Goal: Transaction & Acquisition: Purchase product/service

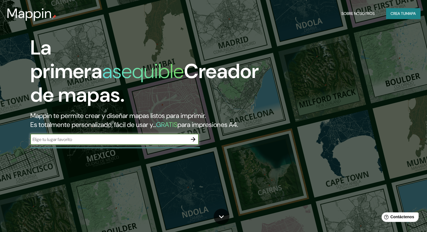
click at [143, 143] on input "text" at bounding box center [108, 139] width 157 height 6
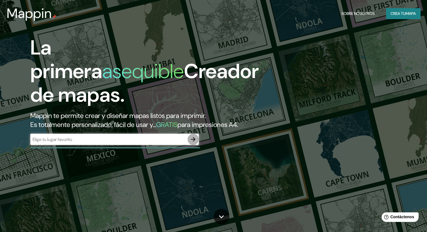
click at [196, 143] on icon "button" at bounding box center [193, 139] width 7 height 7
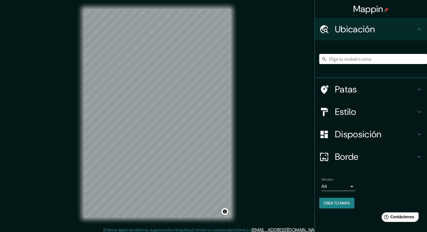
click at [362, 52] on div at bounding box center [373, 59] width 108 height 28
click at [364, 60] on input "Elige tu ciudad o zona" at bounding box center [373, 59] width 108 height 10
type input "[GEOGRAPHIC_DATA], [GEOGRAPHIC_DATA]"
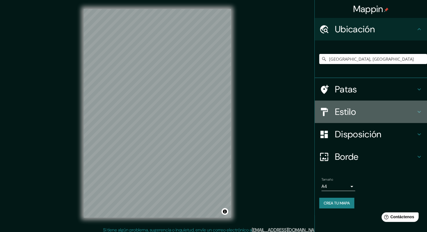
click at [368, 106] on h4 "Estilo" at bounding box center [375, 111] width 81 height 11
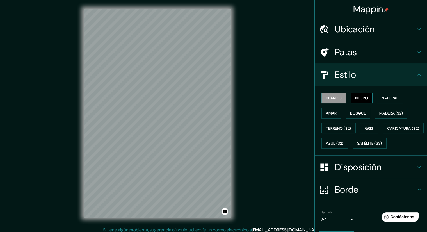
click at [356, 101] on font "Negro" at bounding box center [361, 97] width 13 height 7
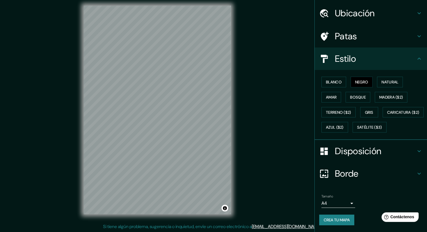
scroll to position [4, 0]
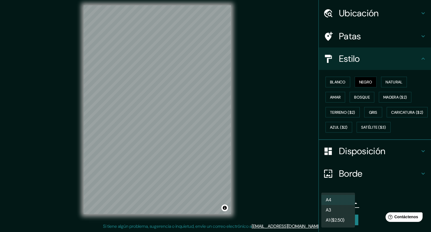
click at [345, 203] on body "Mappin Ubicación [GEOGRAPHIC_DATA], [GEOGRAPHIC_DATA] [GEOGRAPHIC_DATA] [GEOGRA…" at bounding box center [215, 112] width 431 height 232
click at [377, 203] on div at bounding box center [215, 116] width 431 height 232
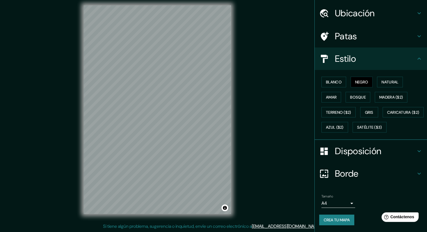
scroll to position [30, 0]
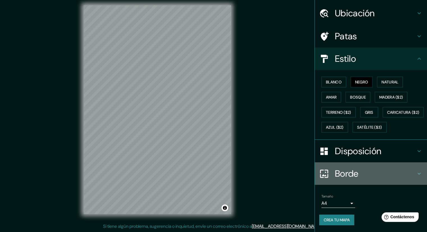
click at [416, 171] on icon at bounding box center [419, 173] width 7 height 7
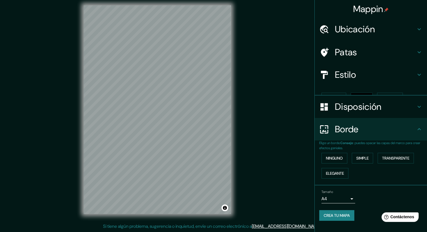
scroll to position [0, 0]
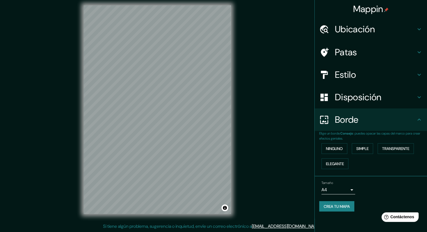
click at [404, 190] on div "Tamaño A4 single" at bounding box center [370, 188] width 103 height 18
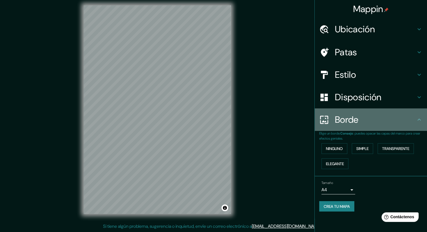
click at [417, 121] on icon at bounding box center [419, 119] width 7 height 7
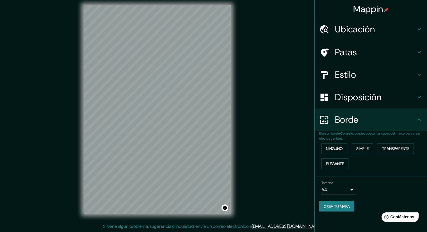
click at [422, 117] on icon at bounding box center [419, 119] width 7 height 7
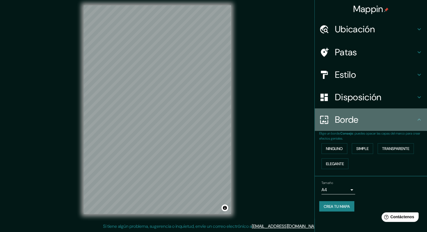
drag, startPoint x: 419, startPoint y: 117, endPoint x: 418, endPoint y: 120, distance: 3.5
click at [418, 120] on icon at bounding box center [419, 119] width 7 height 7
click at [418, 121] on icon at bounding box center [419, 119] width 7 height 7
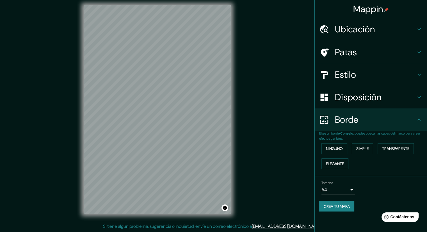
drag, startPoint x: 420, startPoint y: 120, endPoint x: 417, endPoint y: 129, distance: 9.0
click at [418, 128] on div "Borde" at bounding box center [371, 119] width 112 height 22
click at [405, 185] on div "Tamaño A4 single" at bounding box center [370, 188] width 103 height 18
click at [415, 97] on h4 "Disposición" at bounding box center [375, 97] width 81 height 11
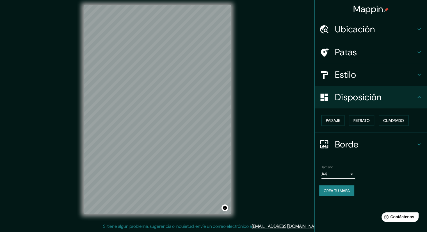
click at [420, 77] on icon at bounding box center [419, 74] width 7 height 7
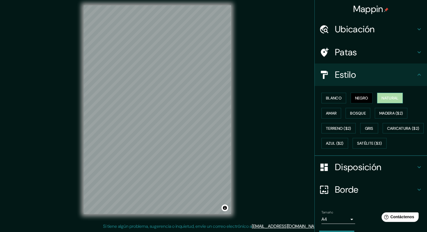
click at [382, 97] on font "Natural" at bounding box center [390, 97] width 17 height 5
click at [355, 99] on font "Negro" at bounding box center [361, 97] width 13 height 5
click at [389, 94] on font "Natural" at bounding box center [390, 97] width 17 height 7
click at [394, 112] on font "Madera ($2)" at bounding box center [391, 113] width 24 height 5
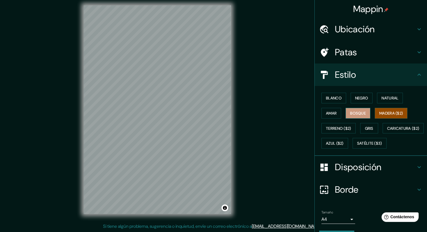
click at [354, 114] on font "Bosque" at bounding box center [358, 113] width 16 height 5
click at [329, 113] on font "Amar" at bounding box center [331, 113] width 11 height 5
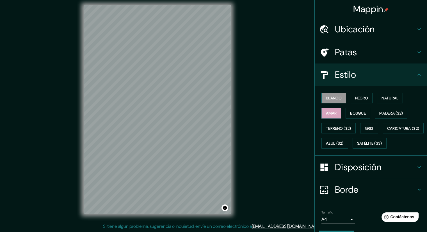
click at [326, 99] on font "Blanco" at bounding box center [334, 97] width 16 height 5
click at [332, 126] on font "Terreno ($2)" at bounding box center [338, 128] width 25 height 5
click at [326, 97] on font "Blanco" at bounding box center [334, 97] width 16 height 5
click at [360, 96] on font "Negro" at bounding box center [361, 97] width 13 height 5
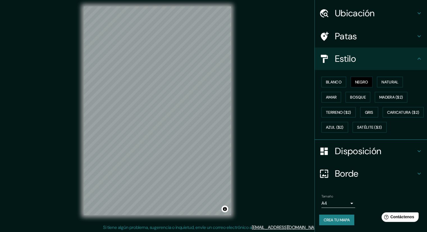
scroll to position [4, 0]
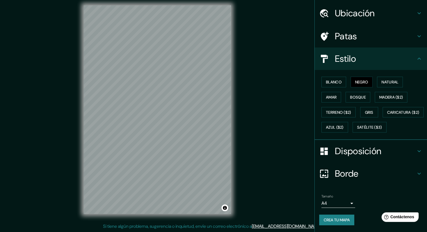
drag, startPoint x: 321, startPoint y: 220, endPoint x: 320, endPoint y: 217, distance: 3.0
click at [324, 220] on font "Crea tu mapa" at bounding box center [337, 219] width 26 height 5
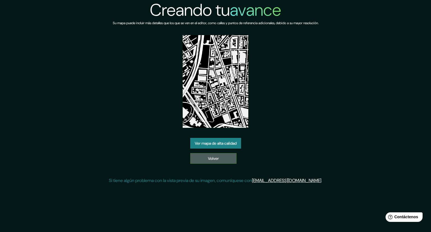
click at [226, 155] on link "Volver" at bounding box center [213, 158] width 46 height 11
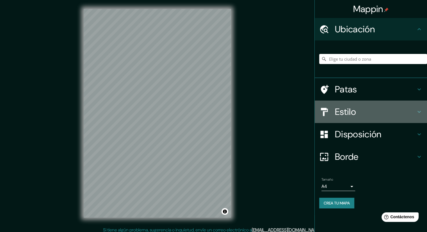
click at [350, 114] on font "Estilo" at bounding box center [345, 112] width 21 height 12
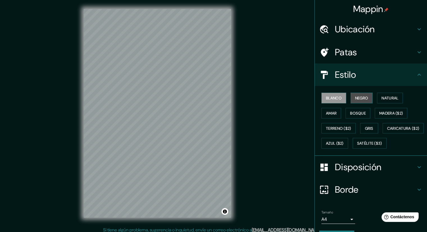
click at [357, 100] on font "Negro" at bounding box center [361, 97] width 13 height 7
